Goal: Find specific page/section: Find specific page/section

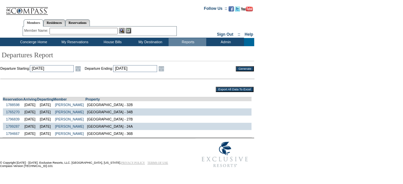
click at [28, 39] on td "Concierge Home" at bounding box center [32, 42] width 45 height 8
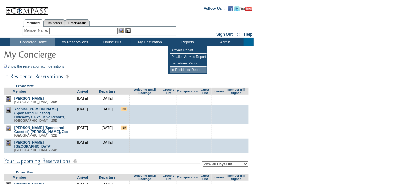
click at [184, 70] on td "In-Residence Report" at bounding box center [188, 70] width 37 height 6
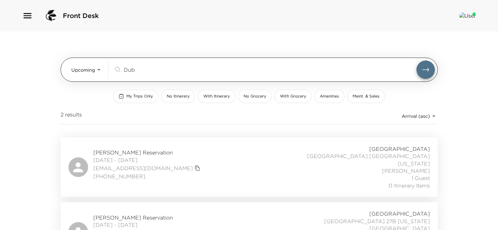
scroll to position [17, 0]
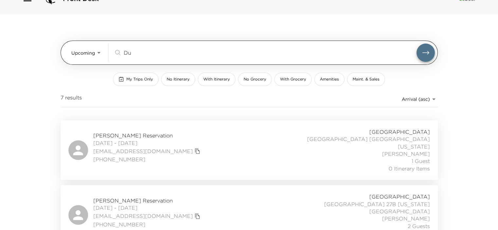
type input "D"
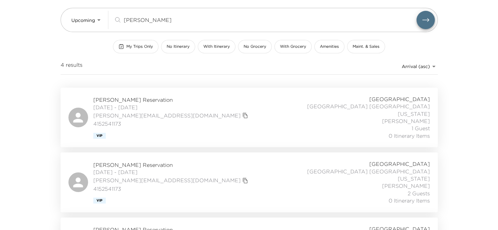
scroll to position [56, 0]
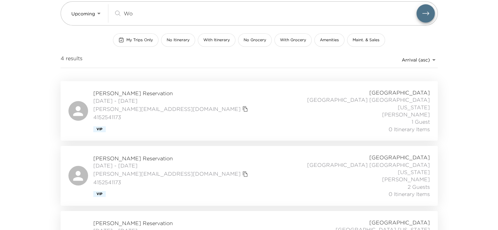
type input "W"
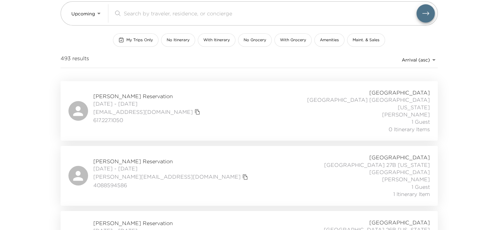
scroll to position [0, 0]
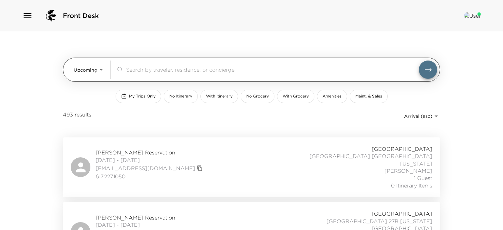
click at [99, 69] on body "Front Desk Upcoming Upcoming ​ My Trips Only No Itinerary With Itinerary No Gro…" at bounding box center [251, 115] width 503 height 230
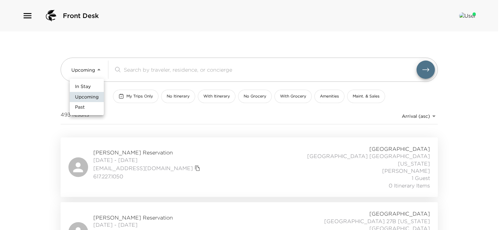
click at [88, 86] on span "In Stay" at bounding box center [83, 87] width 16 height 7
type input "In-Stay"
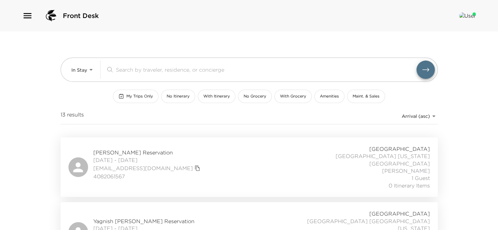
click at [138, 97] on span "My Trips Only" at bounding box center [139, 97] width 27 height 6
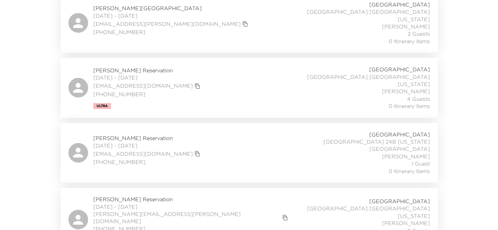
scroll to position [144, 0]
